Goal: Task Accomplishment & Management: Use online tool/utility

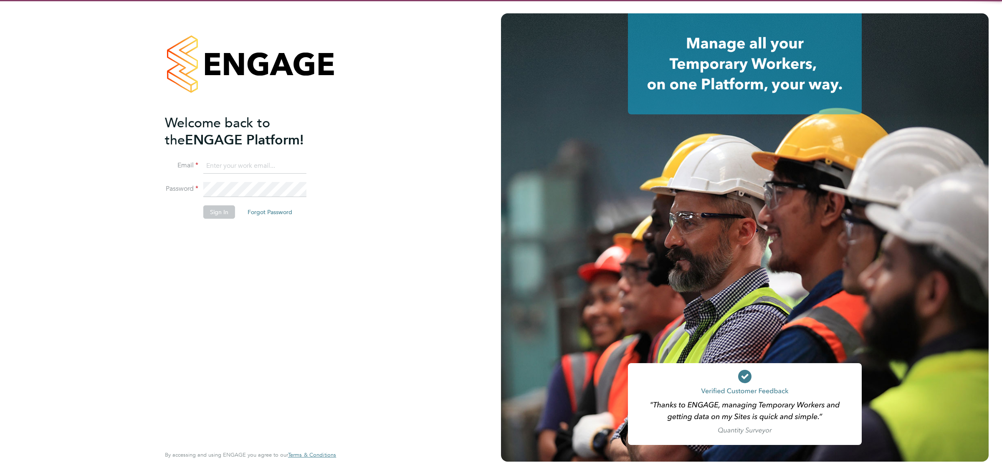
type input "invoices@castlefieldrecruitment.com"
click at [224, 209] on button "Sign In" at bounding box center [219, 211] width 32 height 13
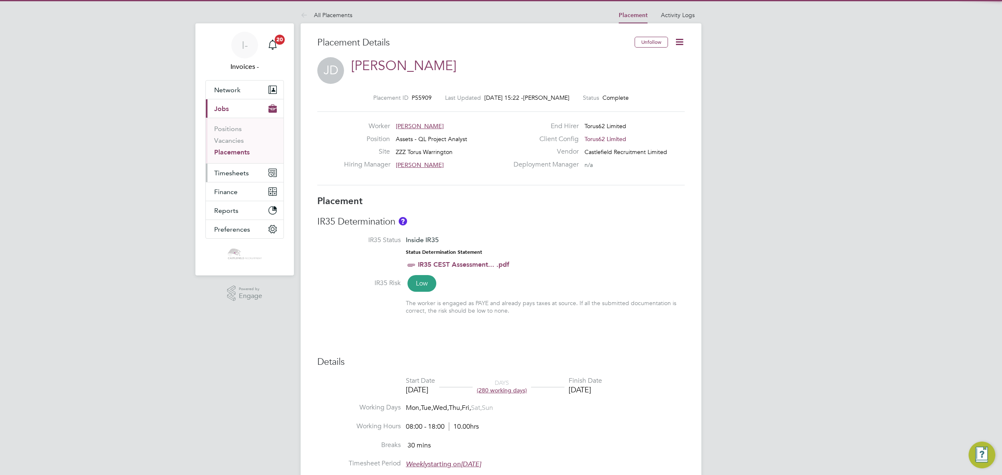
click at [231, 174] on span "Timesheets" at bounding box center [231, 173] width 35 height 8
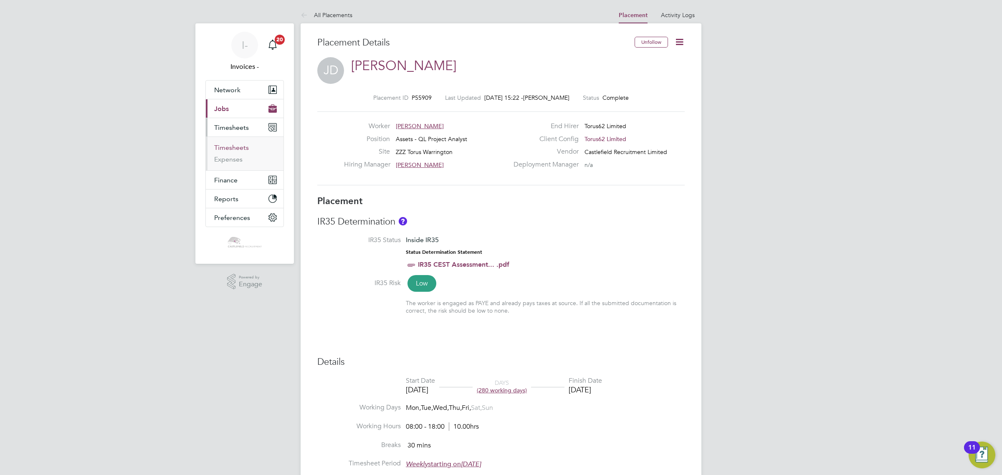
click at [232, 148] on link "Timesheets" at bounding box center [231, 148] width 35 height 8
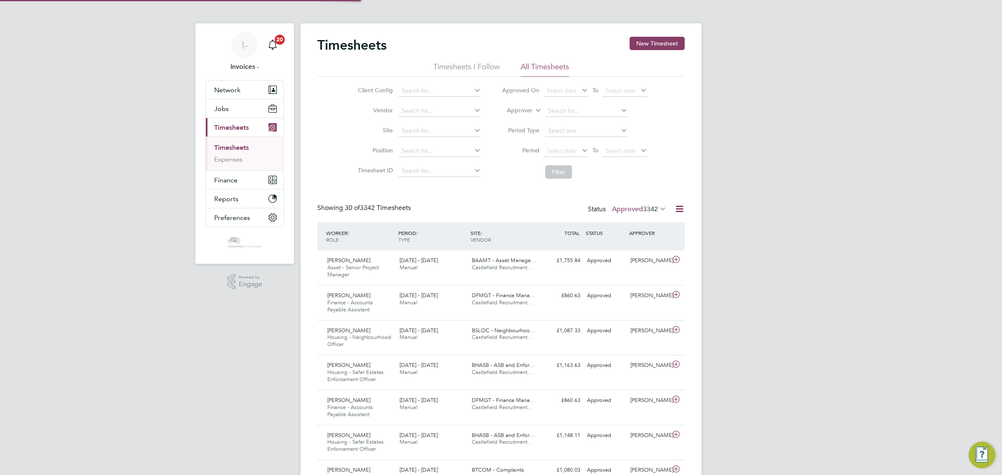
scroll to position [4, 4]
click at [627, 212] on label "Approved 3342" at bounding box center [639, 209] width 54 height 8
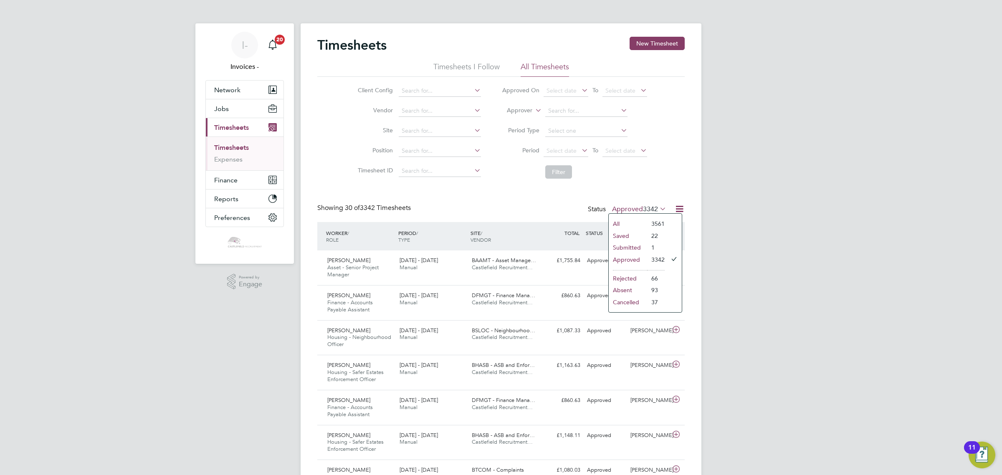
click at [629, 243] on li "Submitted" at bounding box center [628, 248] width 38 height 12
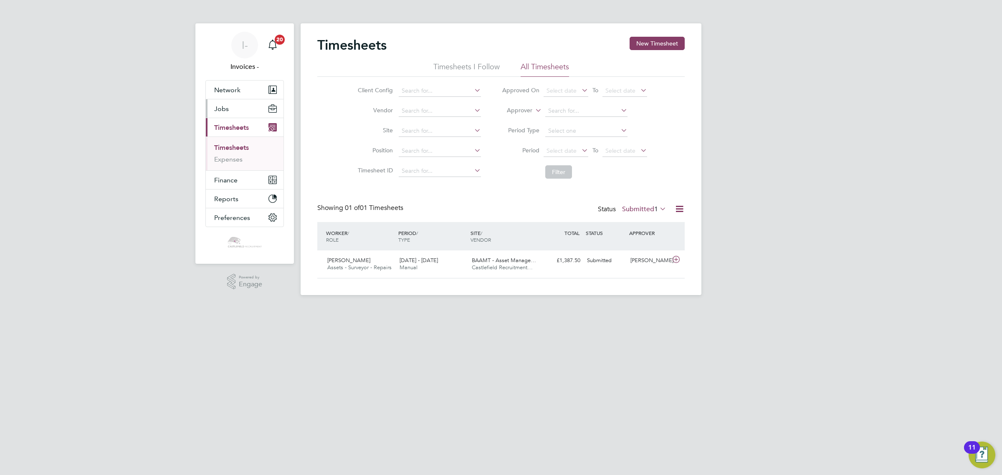
click at [220, 106] on span "Jobs" at bounding box center [221, 109] width 15 height 8
click at [226, 151] on link "Placements" at bounding box center [231, 152] width 35 height 8
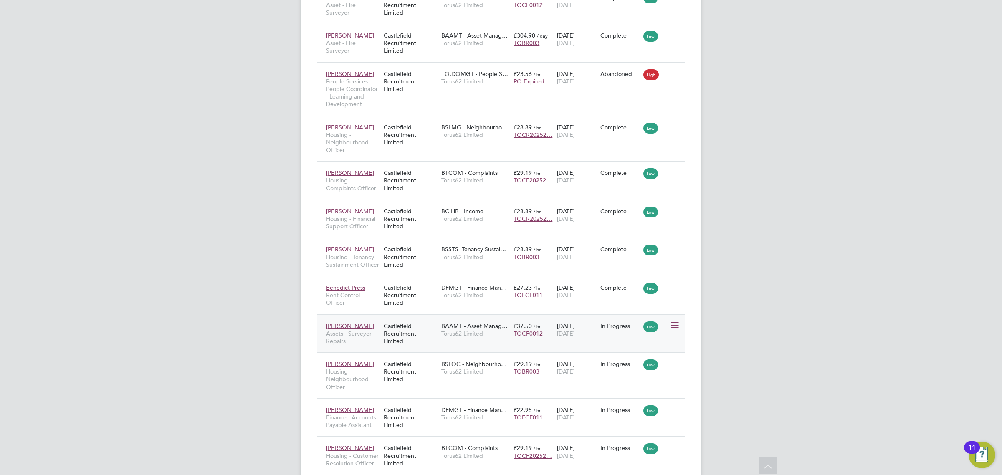
click at [430, 331] on div "Castlefield Recruitment Limited" at bounding box center [411, 333] width 58 height 31
